Goal: Task Accomplishment & Management: Manage account settings

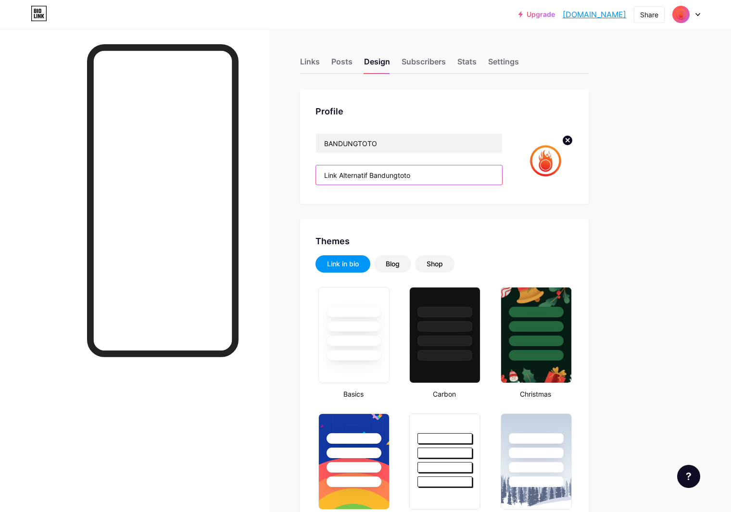
click at [461, 175] on input "Link Alternatif Bandungtoto" at bounding box center [409, 174] width 186 height 19
paste input "Bandungtoto Link Daftar & Login Resmi"
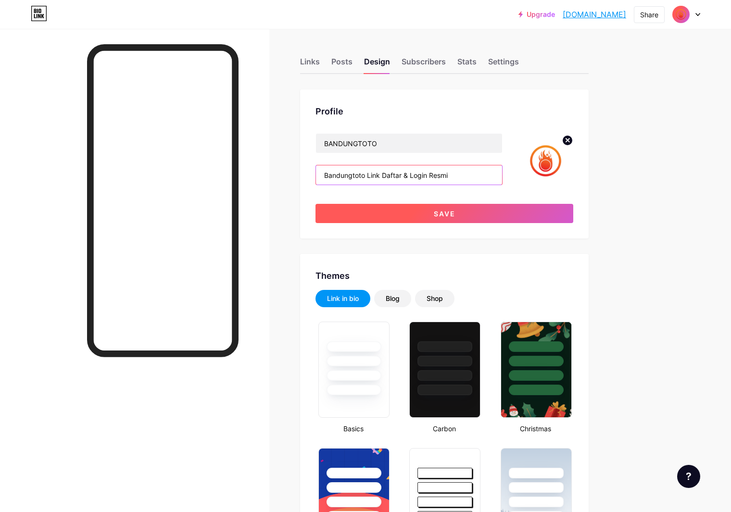
type input "Bandungtoto Link Daftar & Login Resmi"
click at [500, 210] on button "Save" at bounding box center [444, 213] width 258 height 19
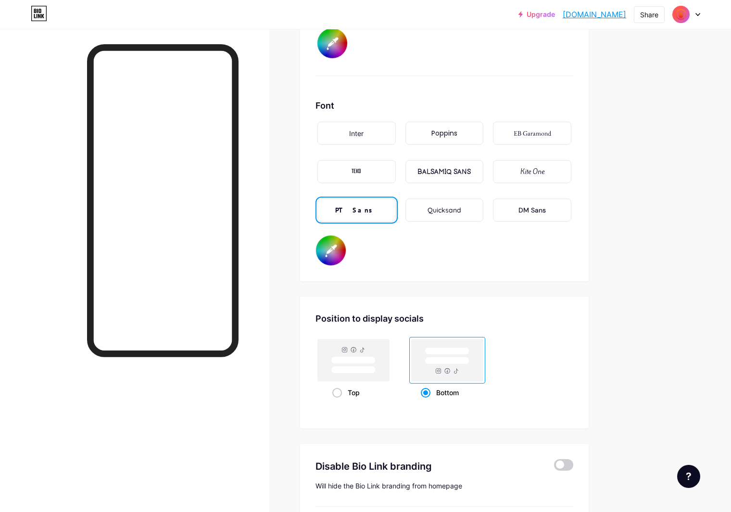
scroll to position [1414, 0]
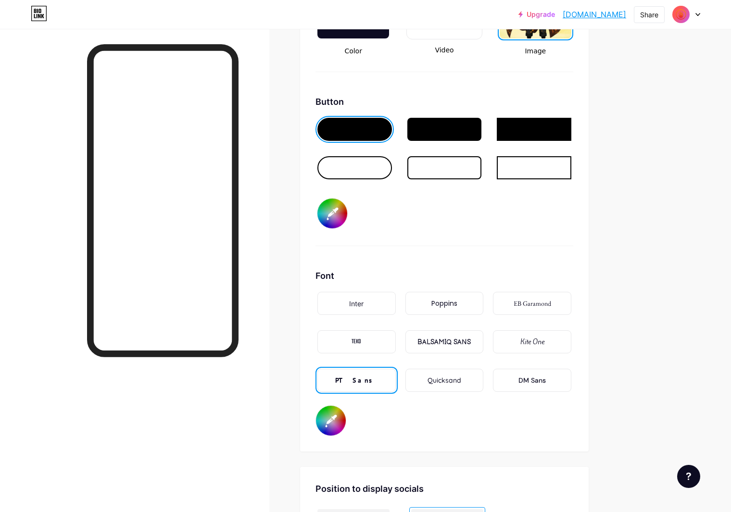
click at [346, 415] on input "#ffffff" at bounding box center [331, 421] width 30 height 30
click at [545, 432] on div "Background Color Video Image Button #ffc800 Font Inter Poppins EB Garamond TEKO…" at bounding box center [444, 175] width 288 height 551
click at [347, 207] on input "#ffc800" at bounding box center [332, 214] width 30 height 30
click at [573, 225] on div "Button #ffc800" at bounding box center [444, 170] width 258 height 151
click at [346, 415] on input "#ffffff" at bounding box center [331, 421] width 30 height 30
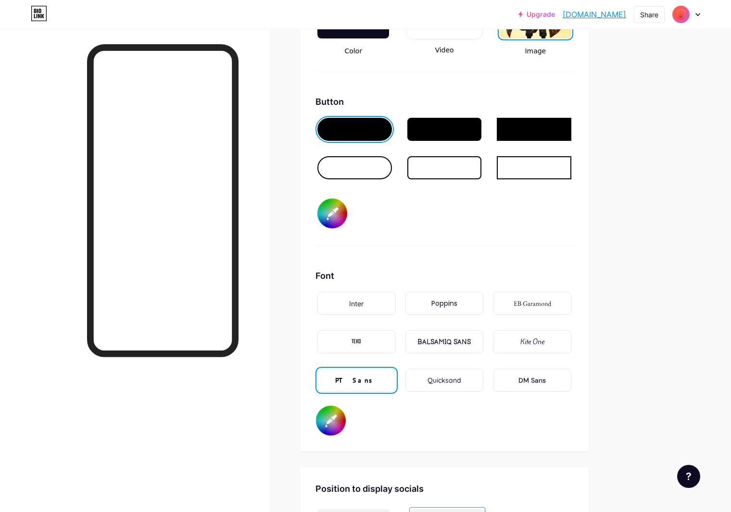
click at [500, 417] on div "Font Inter Poppins EB Garamond TEKO BALSAMIQ SANS Kite One PT Sans Quicksand DM…" at bounding box center [444, 352] width 258 height 167
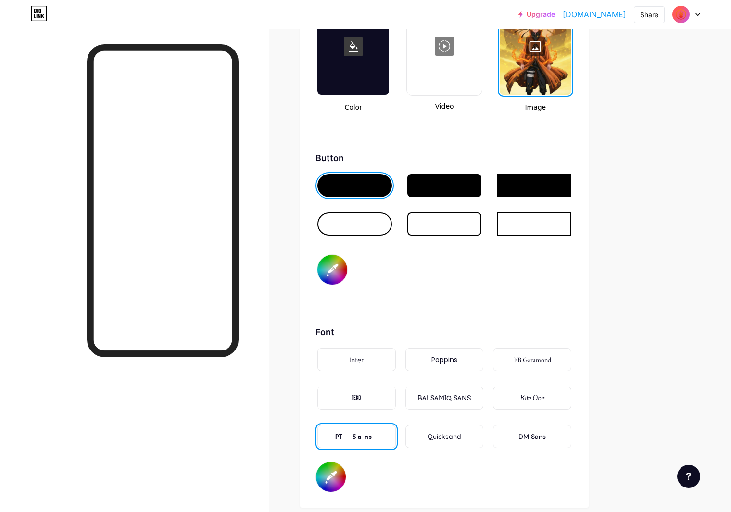
scroll to position [1549, 0]
